Goal: Task Accomplishment & Management: Use online tool/utility

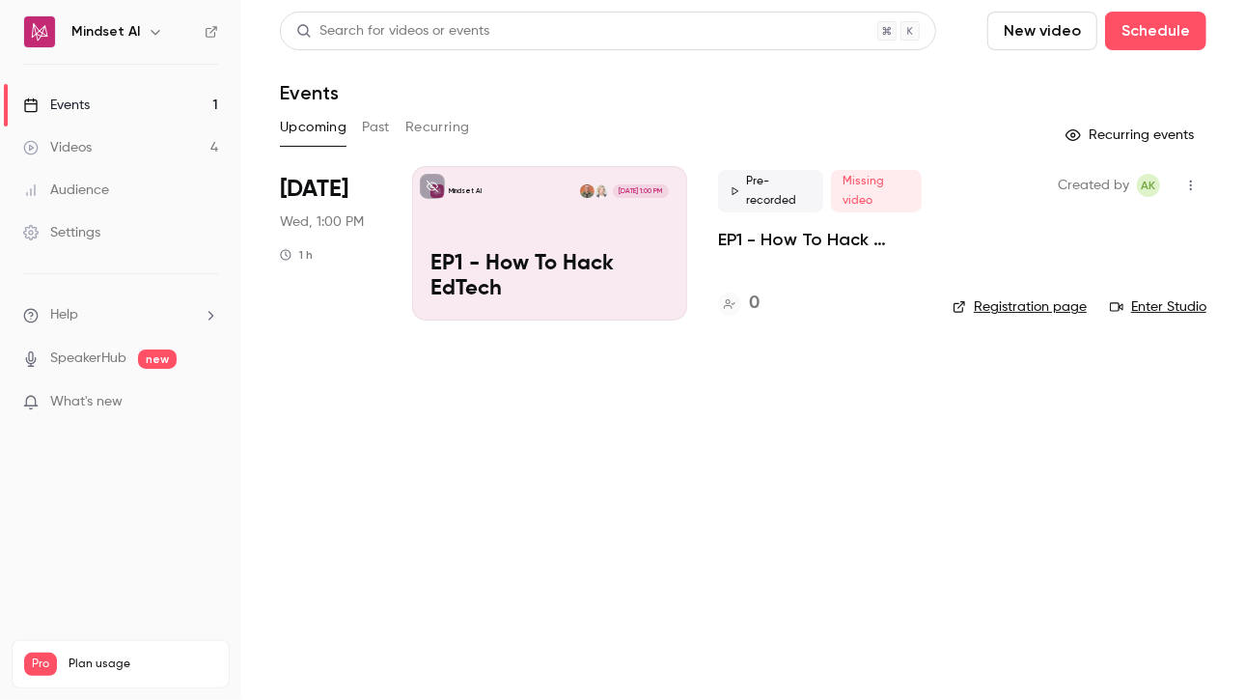
click at [558, 283] on p "EP1 - How To Hack EdTech" at bounding box center [549, 277] width 238 height 50
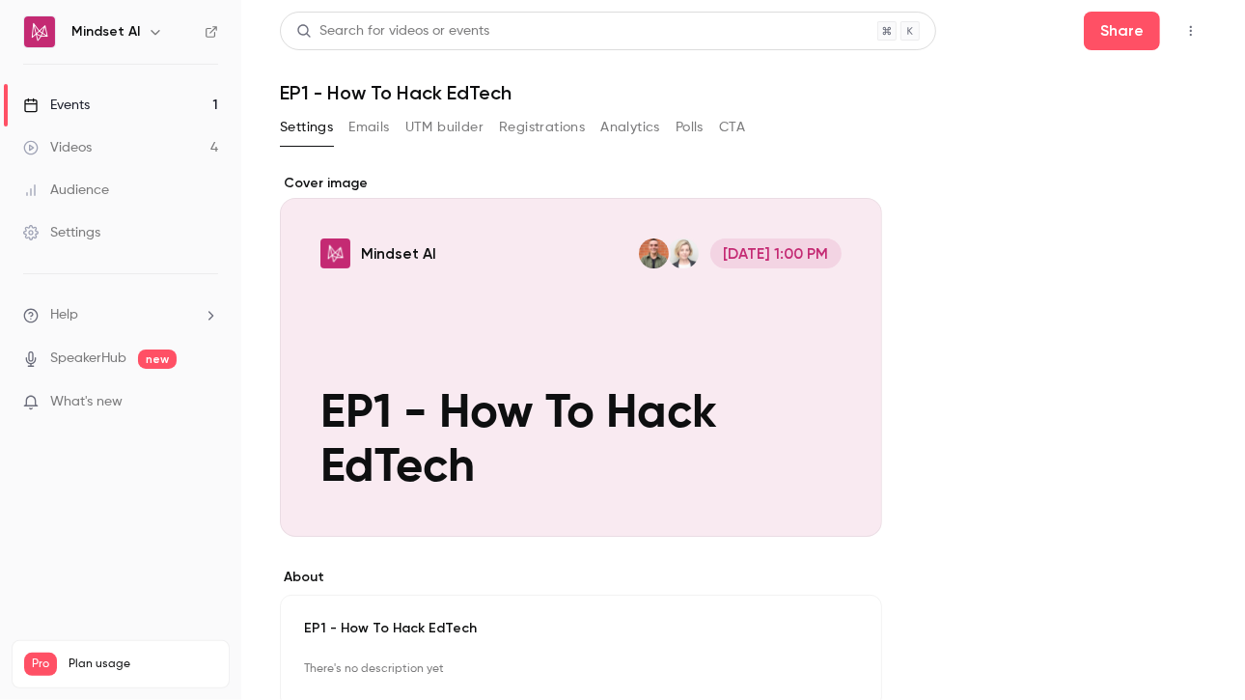
click at [507, 124] on button "Registrations" at bounding box center [542, 127] width 86 height 31
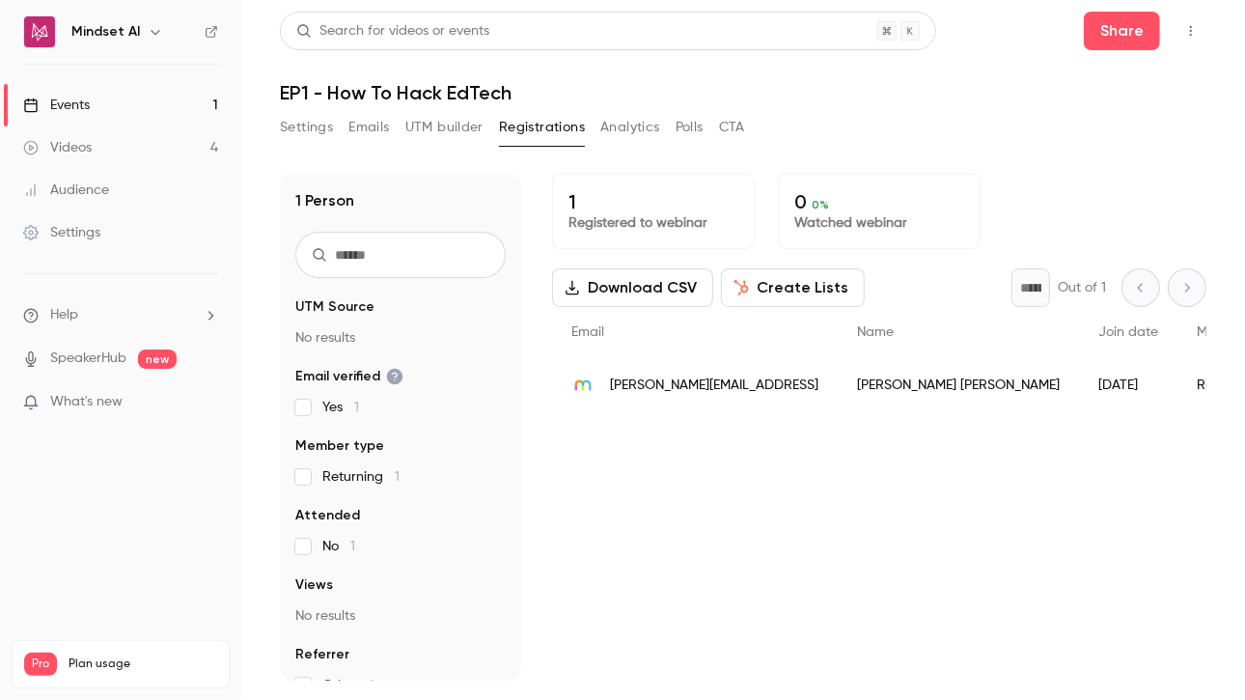
click at [803, 283] on button "Create Lists" at bounding box center [793, 287] width 144 height 39
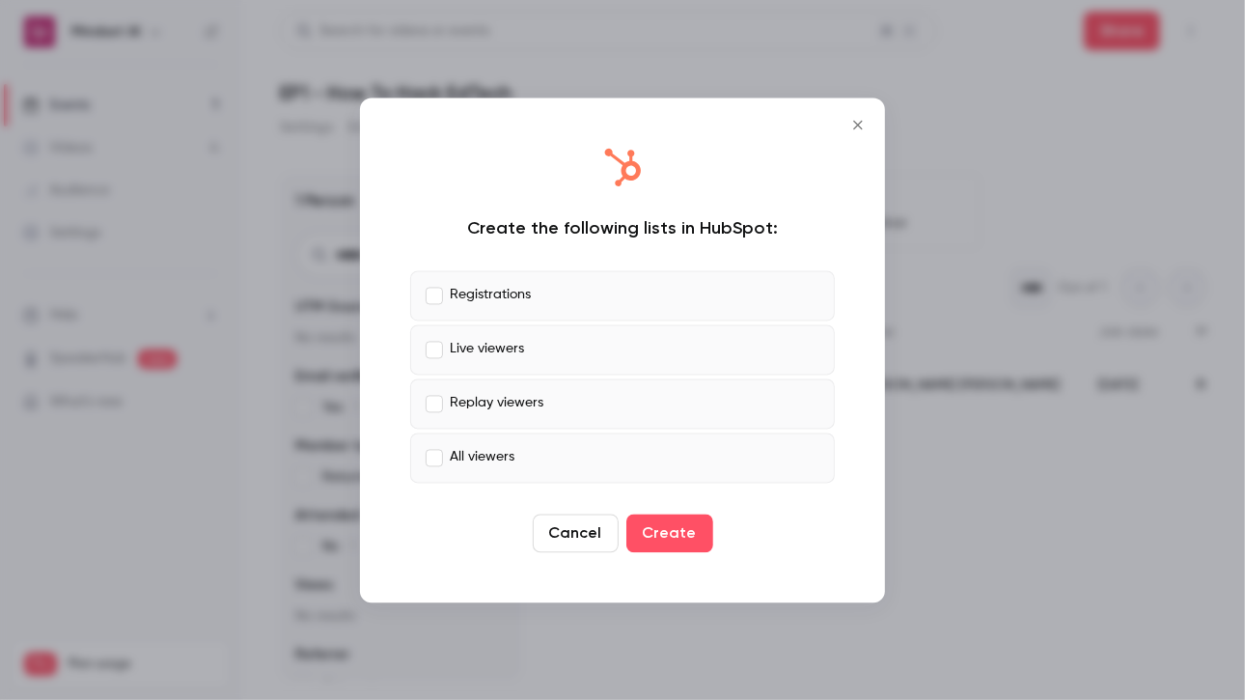
click at [473, 300] on p "Registrations" at bounding box center [490, 296] width 81 height 20
click at [680, 530] on button "Create" at bounding box center [669, 532] width 87 height 39
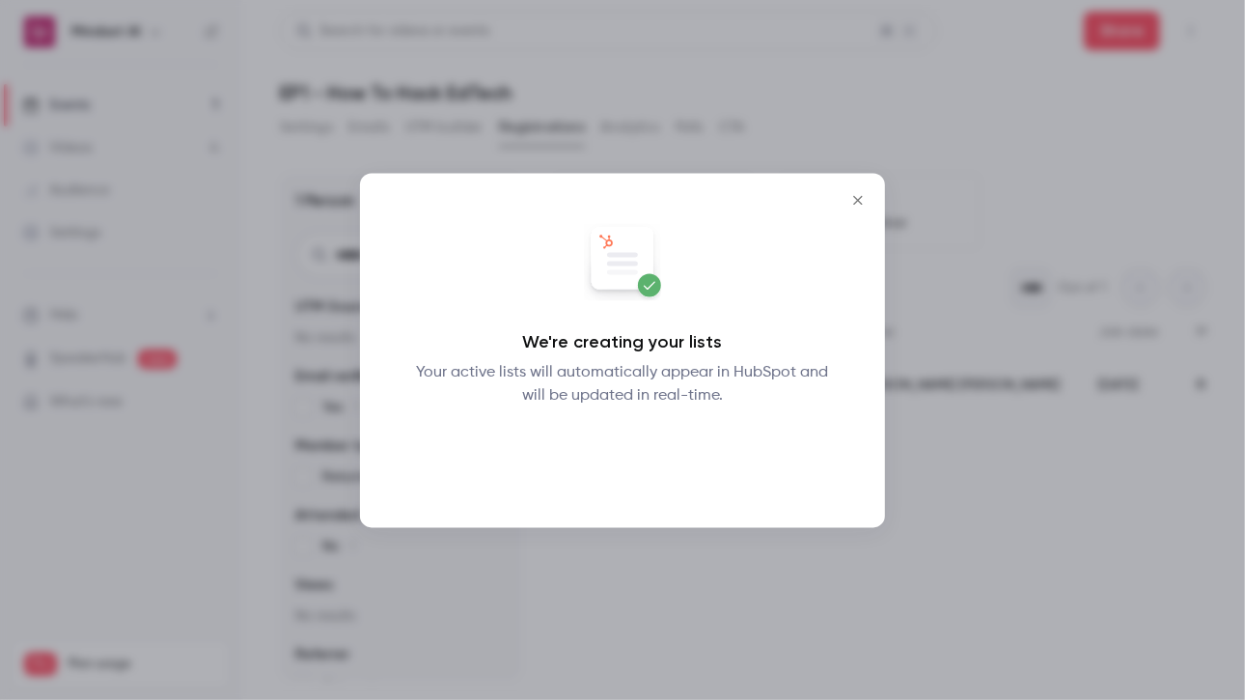
click at [634, 457] on button "Okay" at bounding box center [623, 457] width 70 height 39
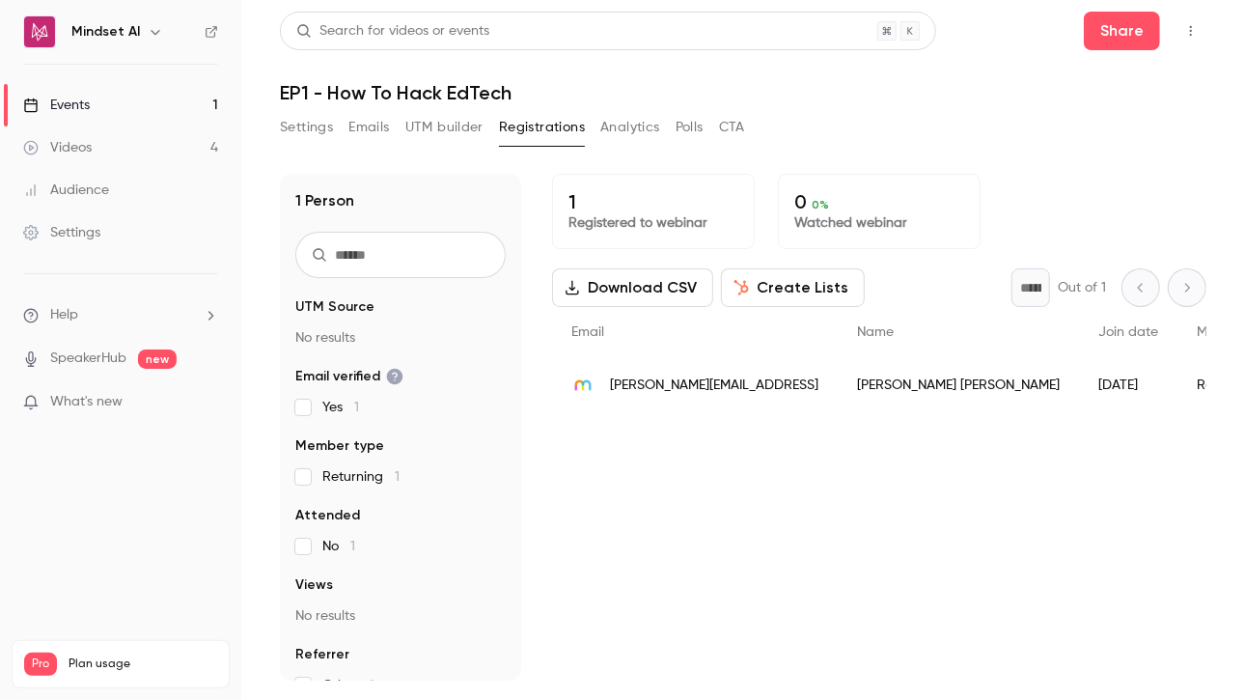
click at [805, 284] on button "Create Lists" at bounding box center [793, 287] width 144 height 39
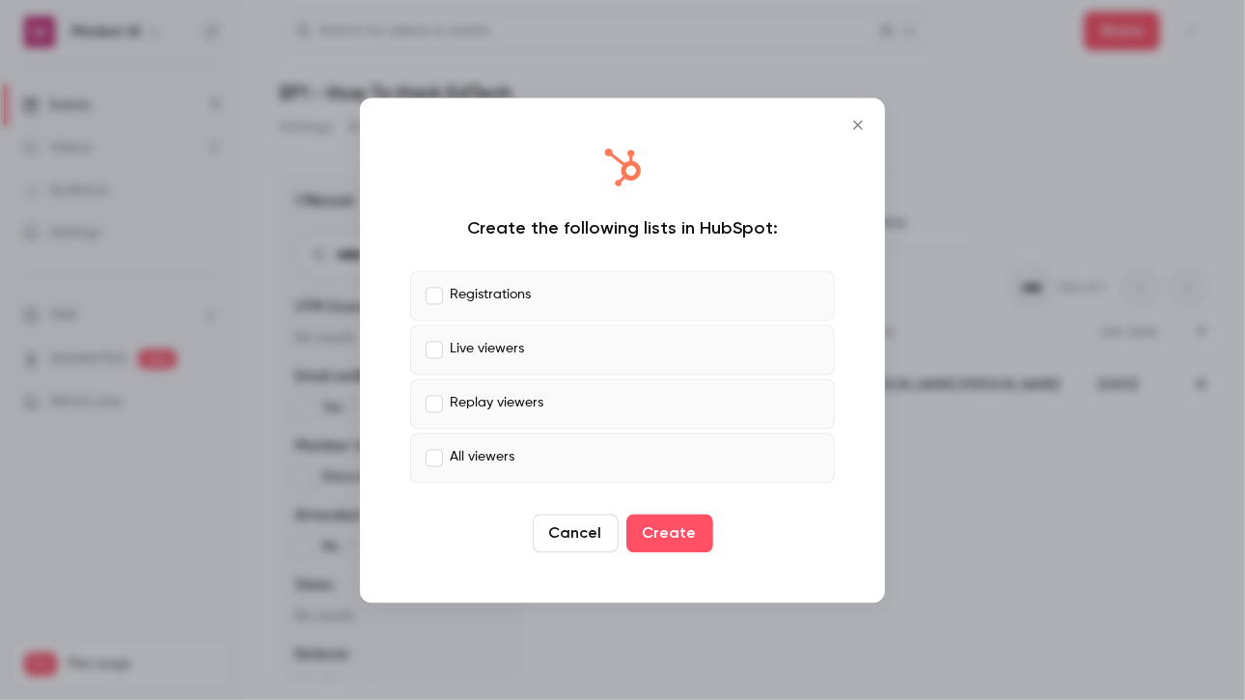
click at [500, 349] on p "Live viewers" at bounding box center [487, 350] width 74 height 20
click at [689, 550] on button "Create" at bounding box center [669, 532] width 87 height 39
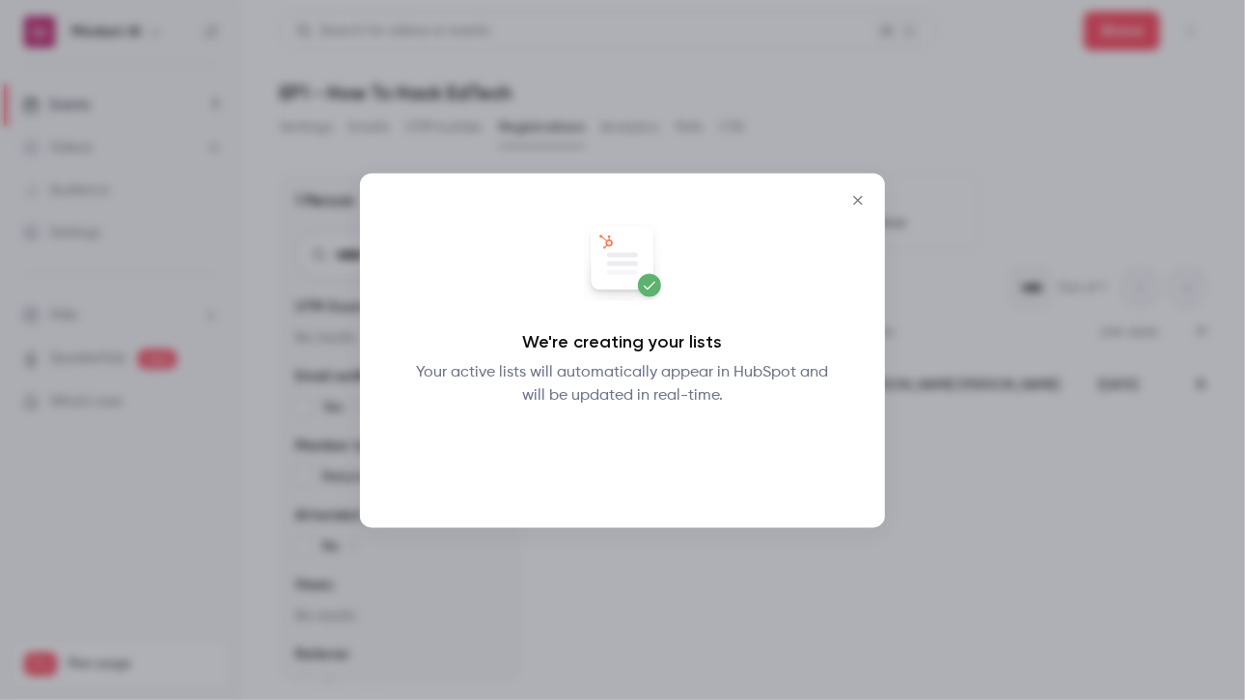
click at [625, 464] on button "Okay" at bounding box center [623, 457] width 70 height 39
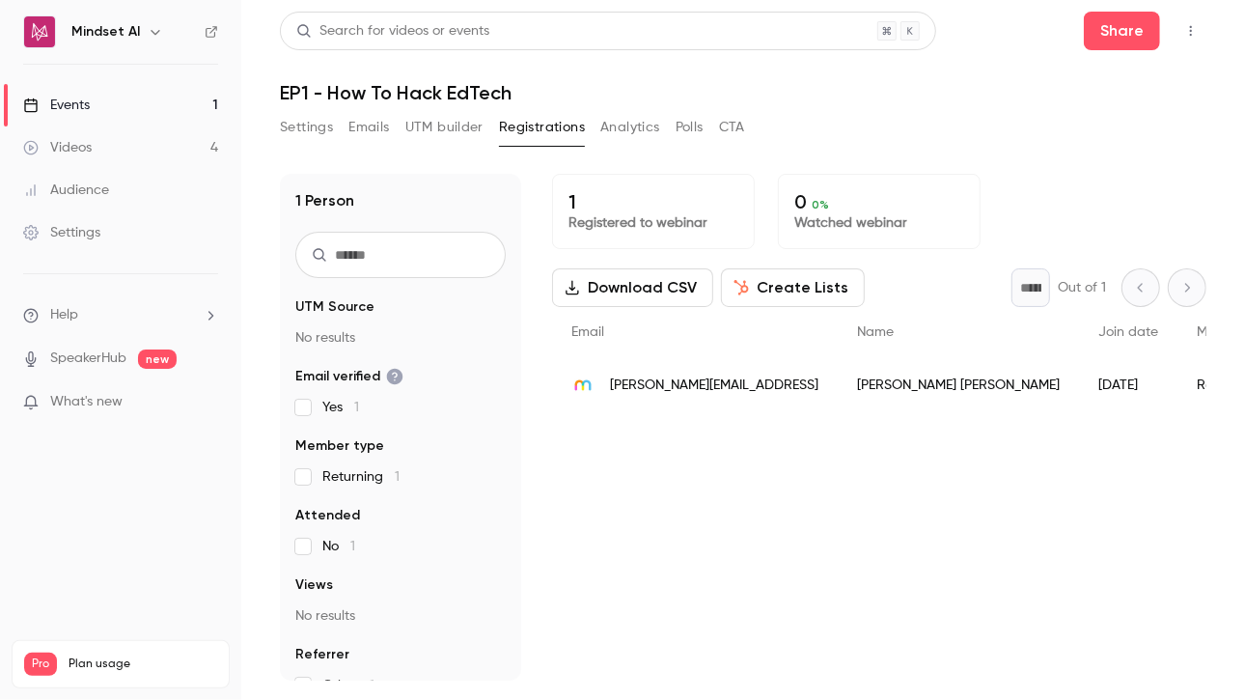
click at [817, 293] on button "Create Lists" at bounding box center [793, 287] width 144 height 39
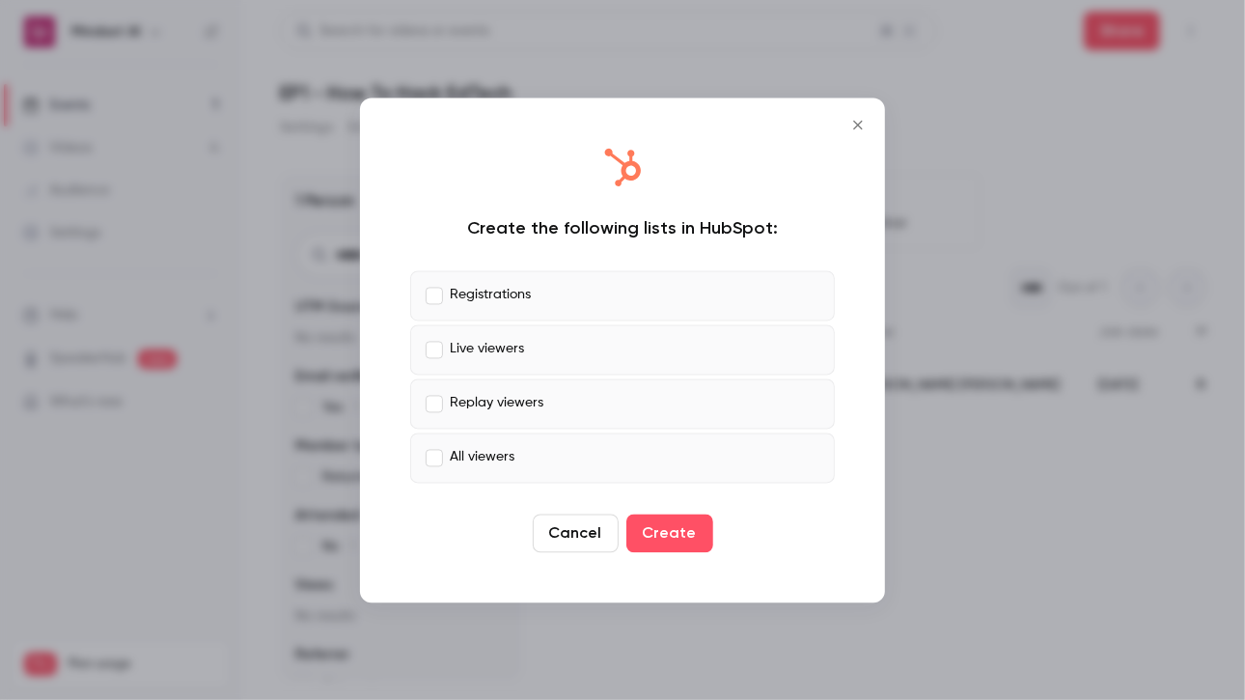
click at [278, 348] on div at bounding box center [622, 350] width 1245 height 700
